Goal: Navigation & Orientation: Go to known website

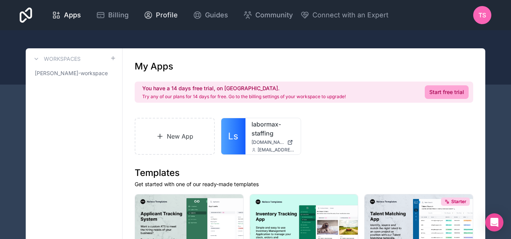
click at [163, 16] on span "Profile" at bounding box center [167, 15] width 22 height 11
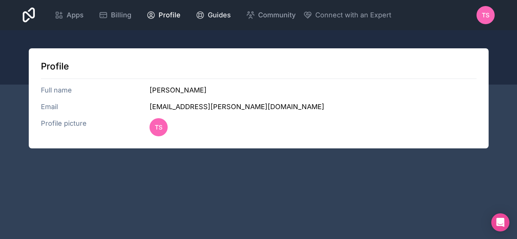
click at [221, 17] on span "Guides" at bounding box center [219, 15] width 23 height 11
click at [484, 19] on span "TS" at bounding box center [486, 15] width 8 height 9
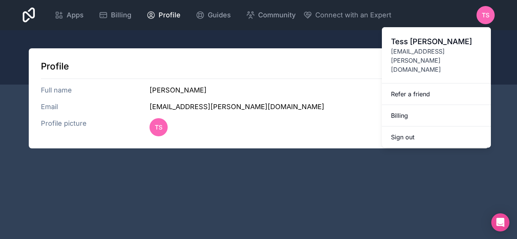
click at [22, 19] on div "Apps Billing Profile Guides Community Connect with an Expert TS Billing Profile…" at bounding box center [259, 15] width 484 height 30
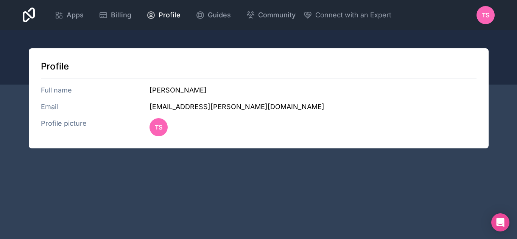
click at [25, 14] on icon at bounding box center [29, 15] width 12 height 18
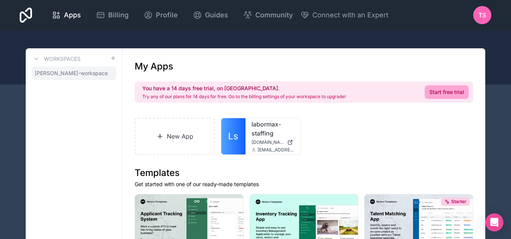
click at [70, 71] on span "[PERSON_NAME]-workspace" at bounding box center [71, 74] width 73 height 8
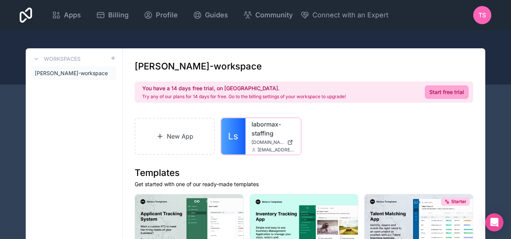
click at [254, 140] on span "[DOMAIN_NAME]" at bounding box center [268, 143] width 33 height 6
